Goal: Find specific page/section: Locate a particular part of the current website

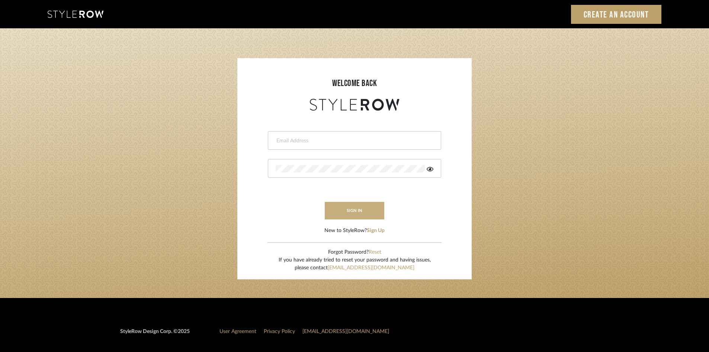
type input "chad@aurorafarewell.com"
click at [354, 214] on button "sign in" at bounding box center [355, 210] width 60 height 17
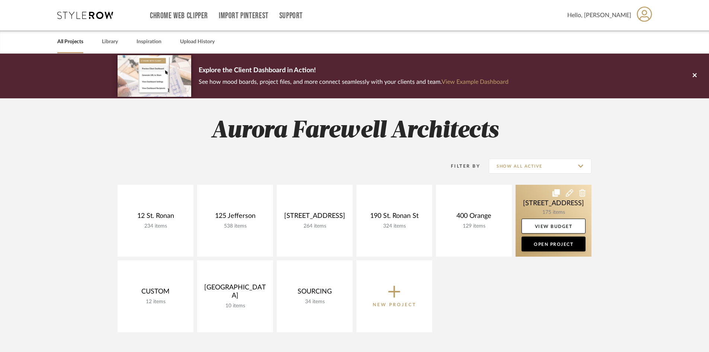
click at [562, 211] on link at bounding box center [554, 221] width 76 height 72
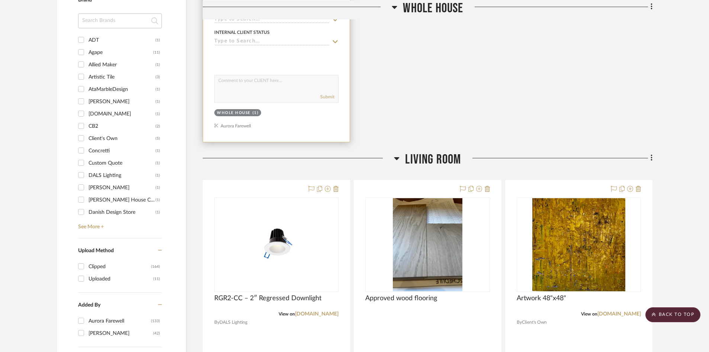
scroll to position [819, 0]
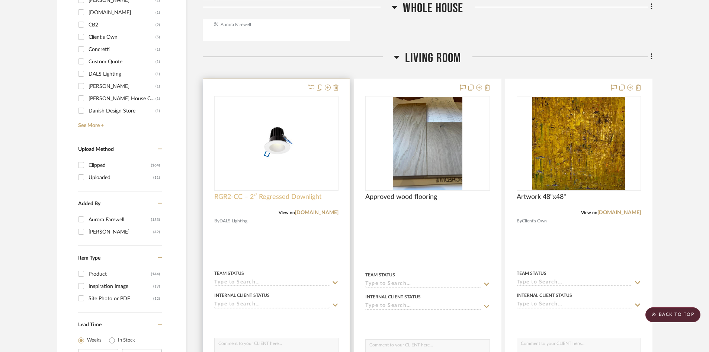
click at [239, 199] on span "RGR2-CC – 2″ Regressed Downlight" at bounding box center [267, 197] width 107 height 8
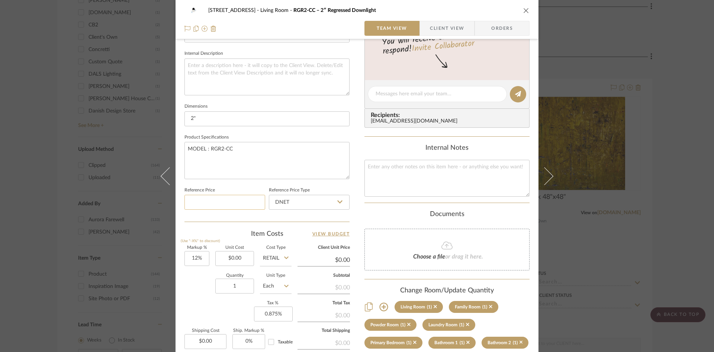
scroll to position [186, 0]
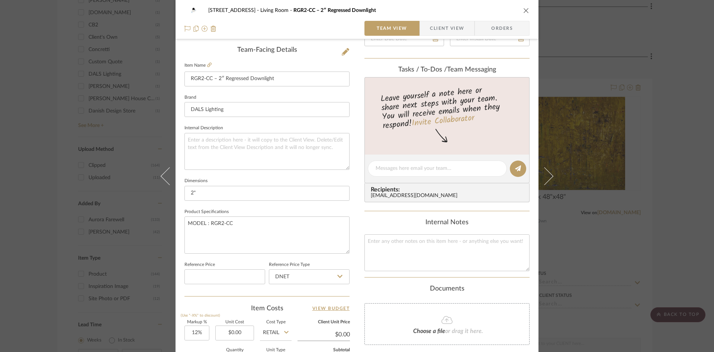
click at [633, 65] on div "421 Bushnell Rd Living Room RGR2-CC – 2″ Regressed Downlight Team View Client V…" at bounding box center [357, 176] width 714 height 352
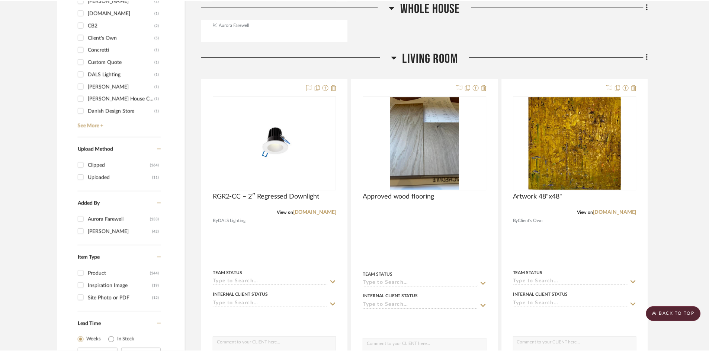
scroll to position [819, 0]
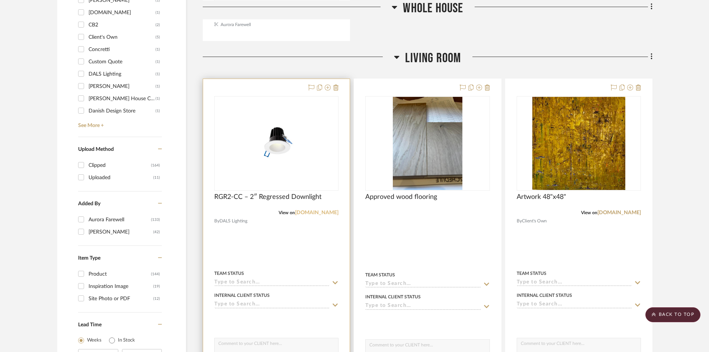
click at [332, 214] on link "[DOMAIN_NAME]" at bounding box center [317, 212] width 44 height 5
